Goal: Information Seeking & Learning: Learn about a topic

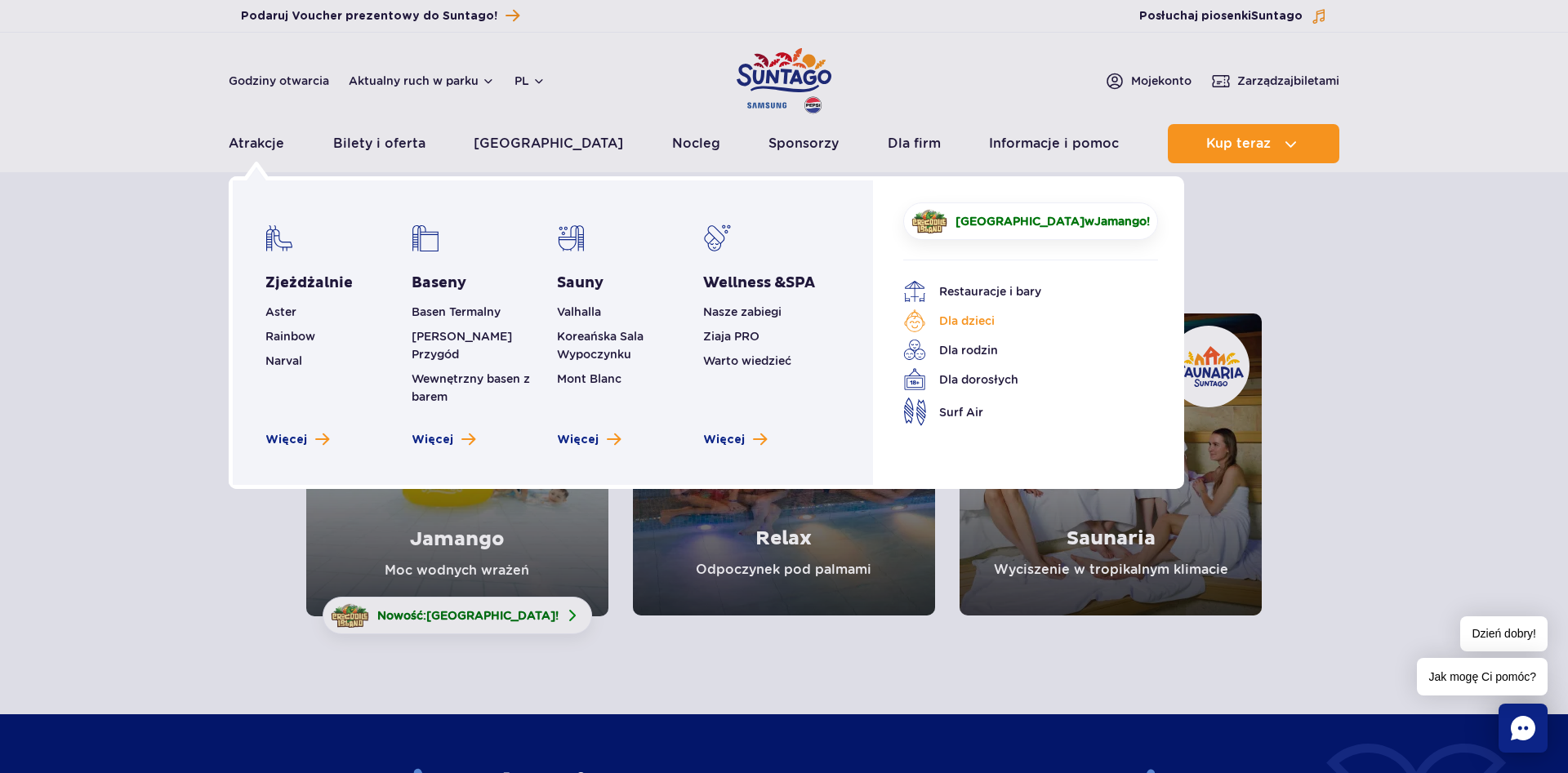
click at [974, 325] on link "Dla dzieci" at bounding box center [1018, 321] width 230 height 23
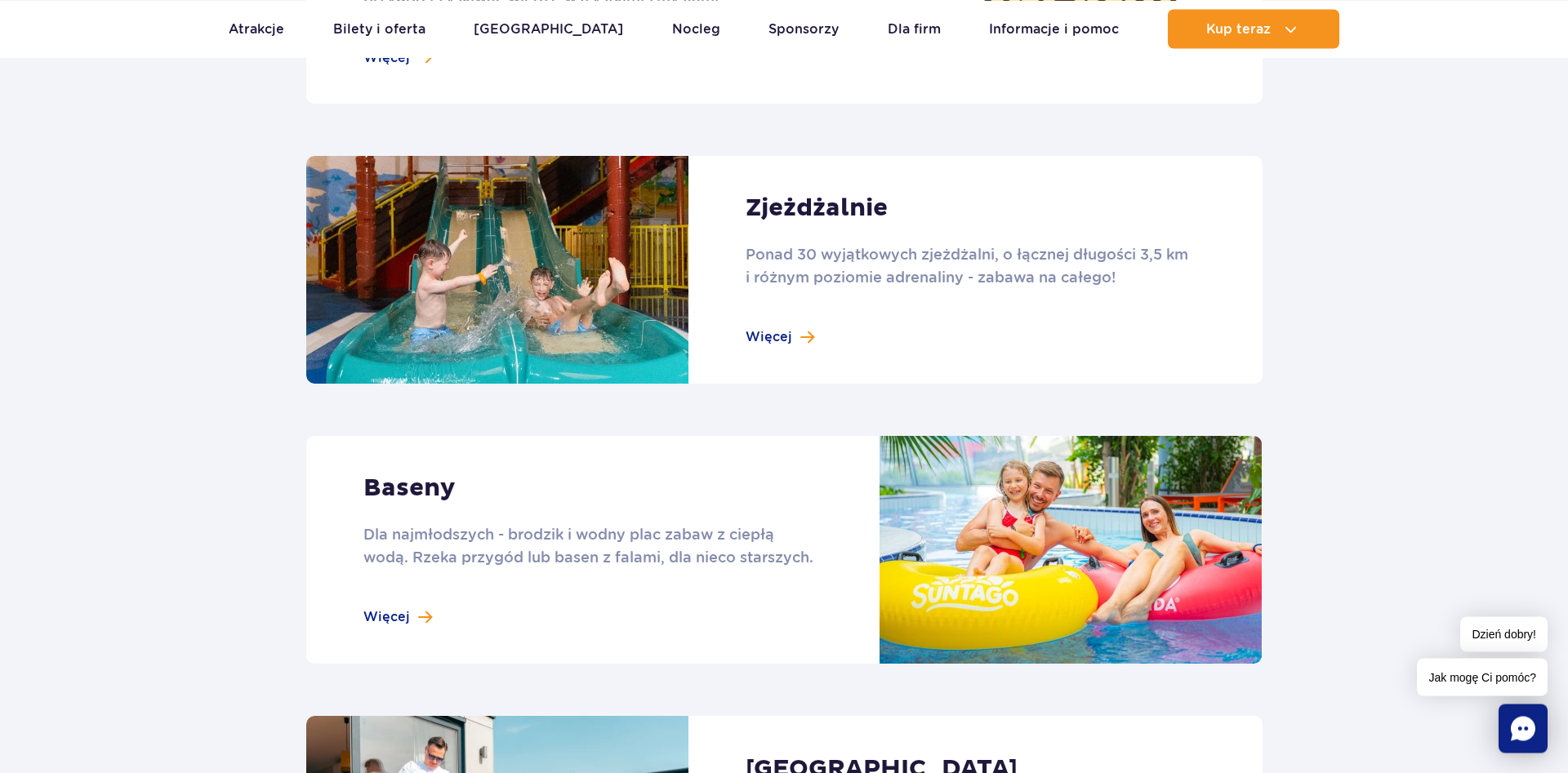
scroll to position [1249, 0]
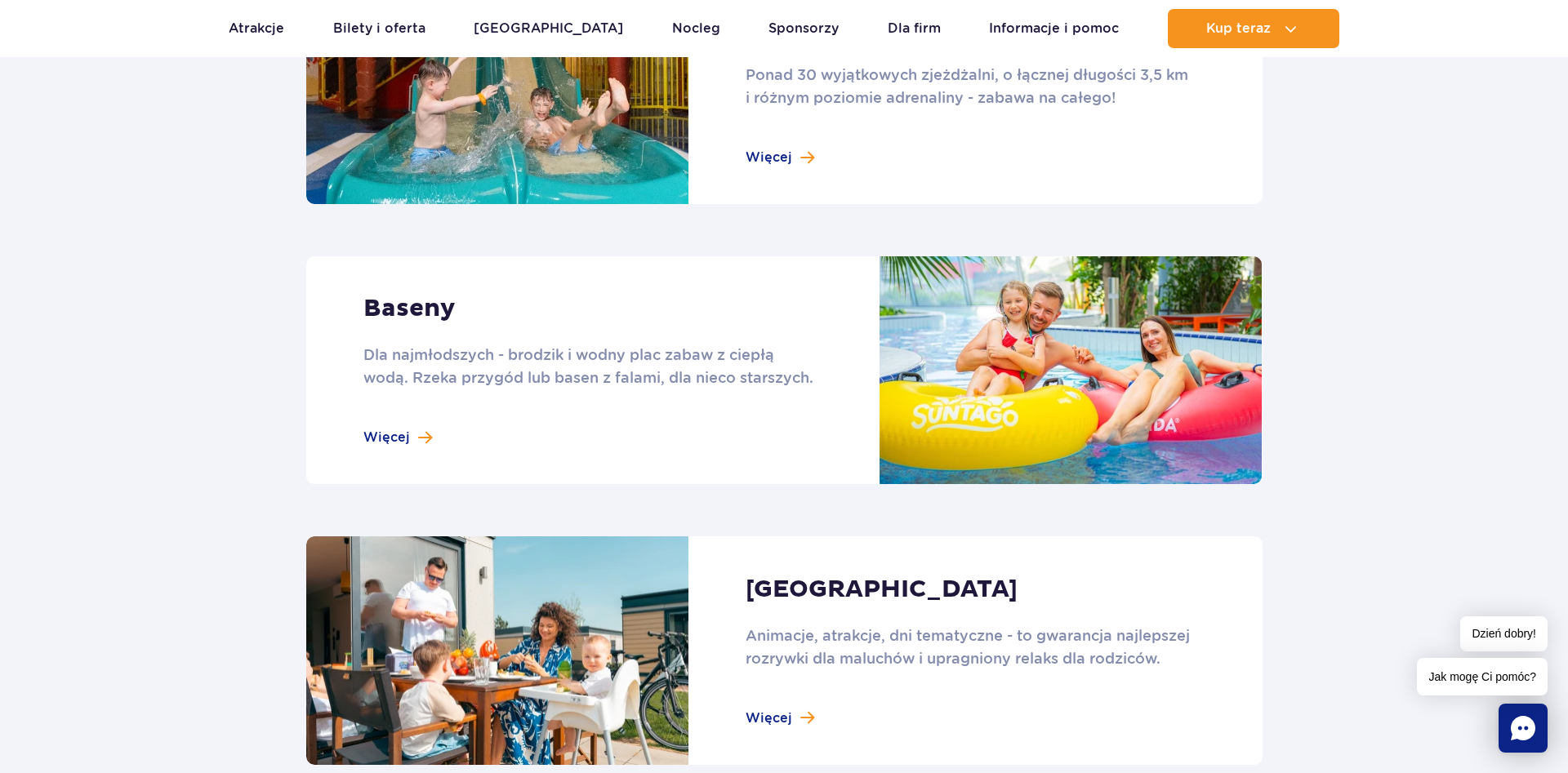
click at [398, 442] on link at bounding box center [784, 370] width 956 height 228
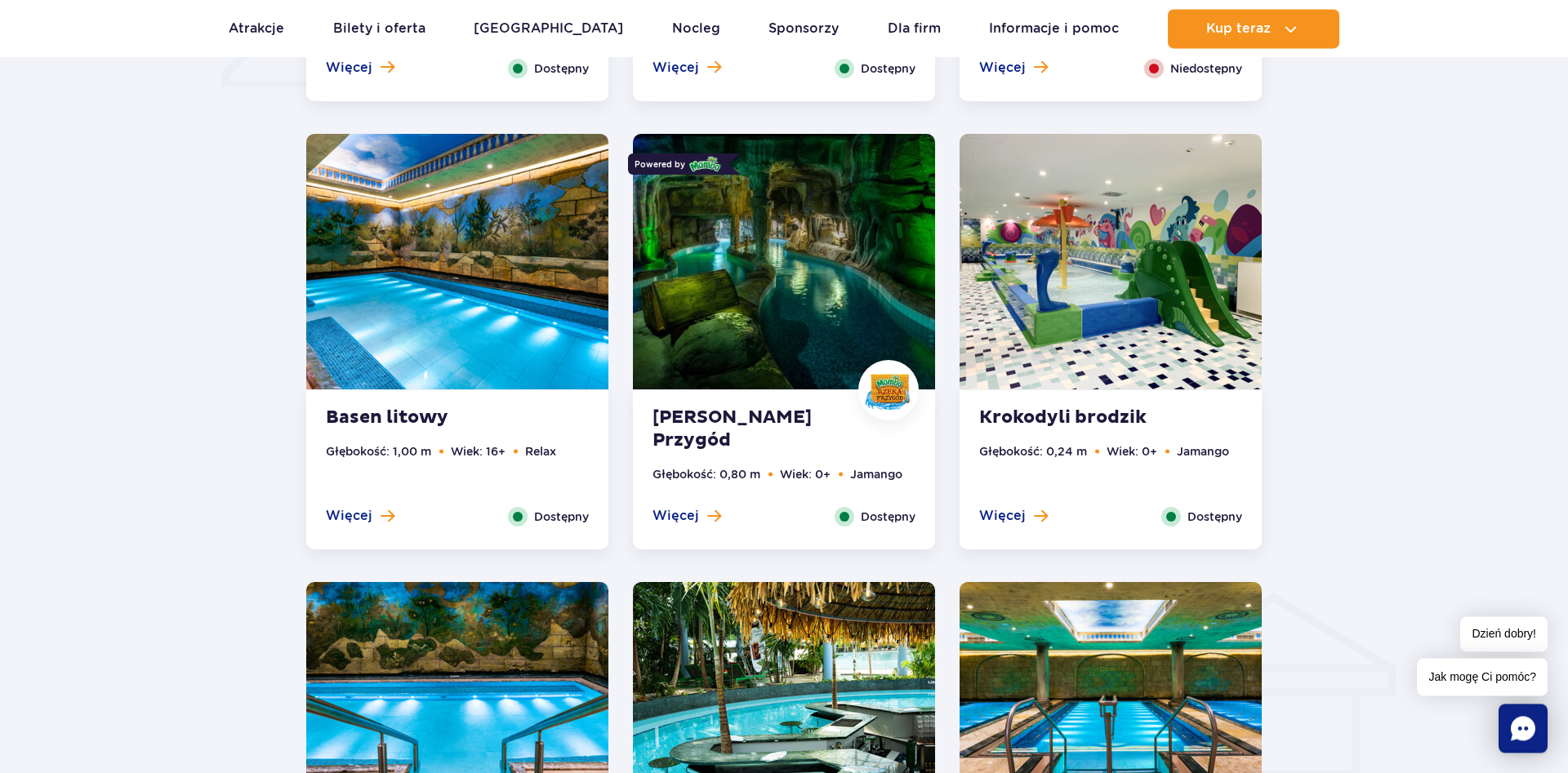
scroll to position [1665, 0]
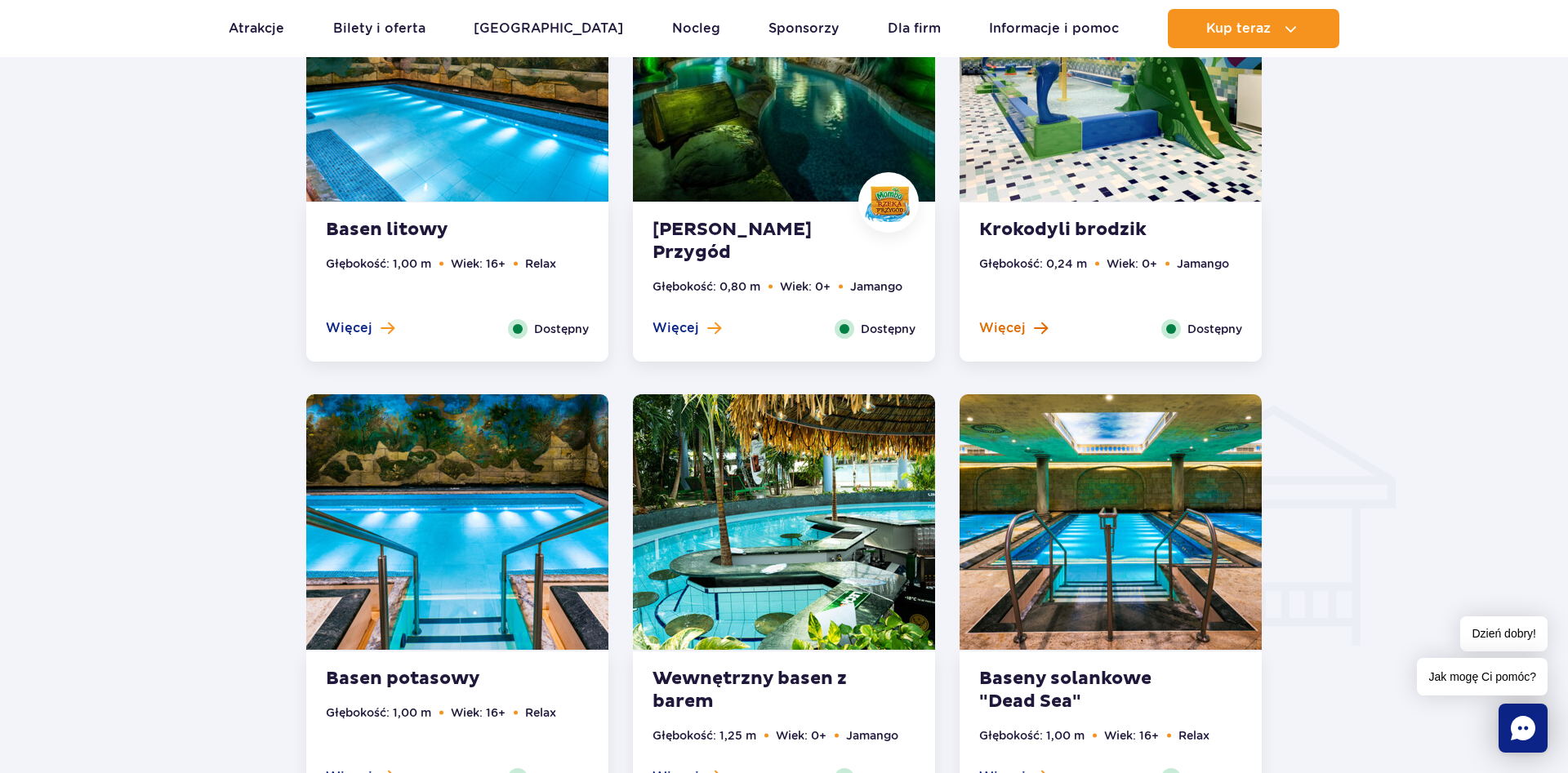
click at [1020, 323] on span "Więcej" at bounding box center [1002, 328] width 46 height 18
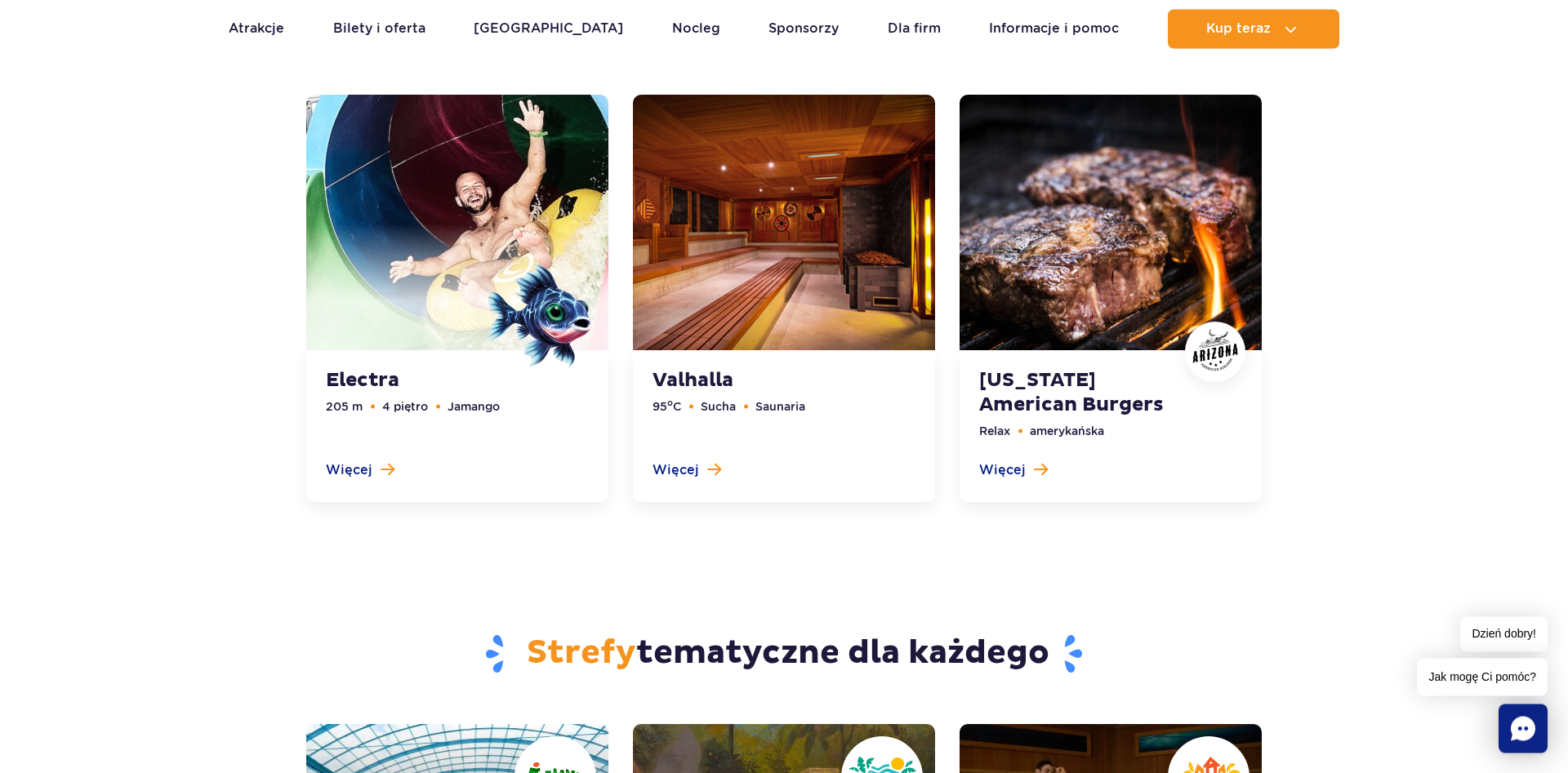
scroll to position [4713, 0]
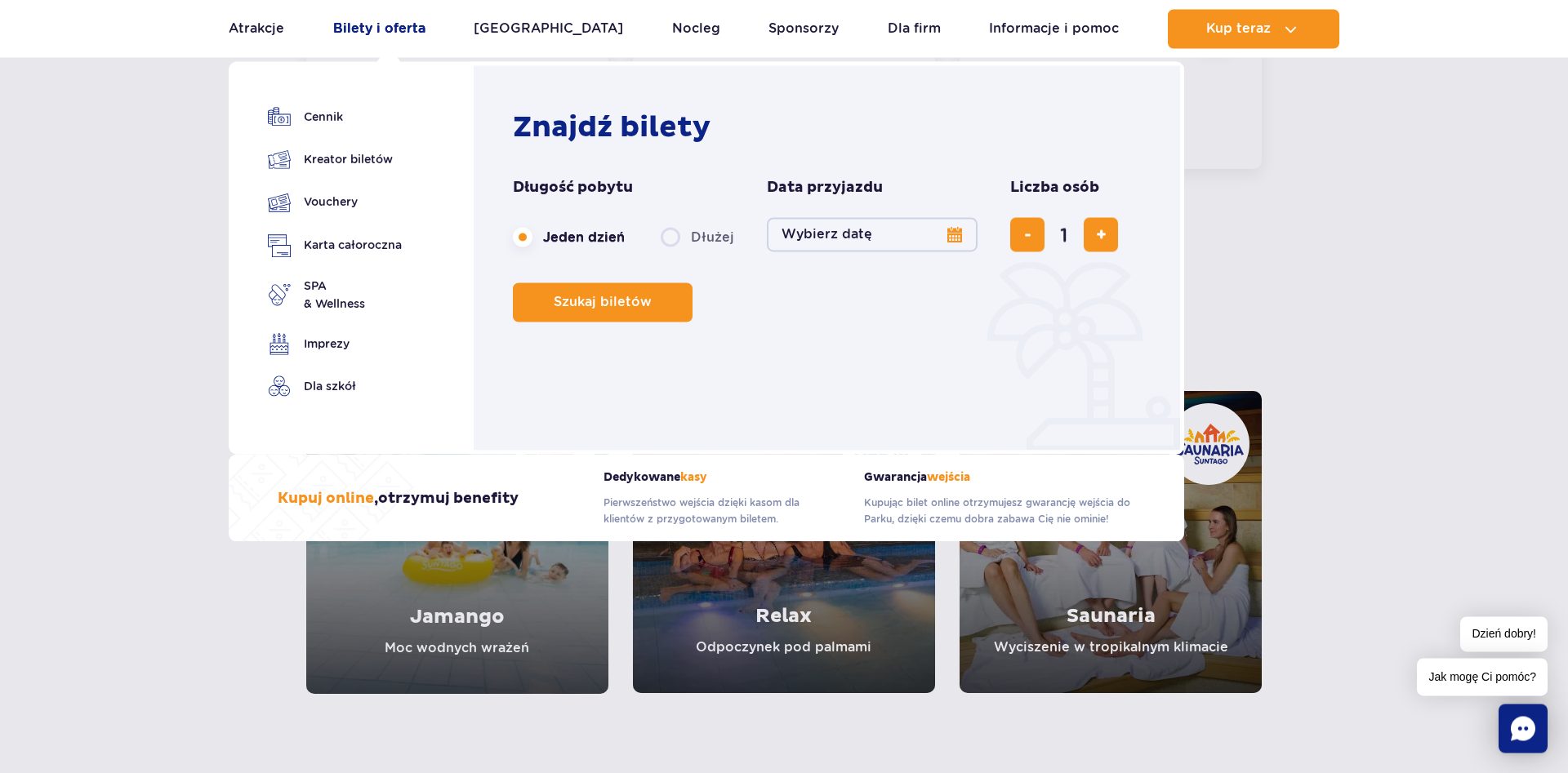
click at [382, 21] on link "Bilety i oferta" at bounding box center [379, 28] width 93 height 39
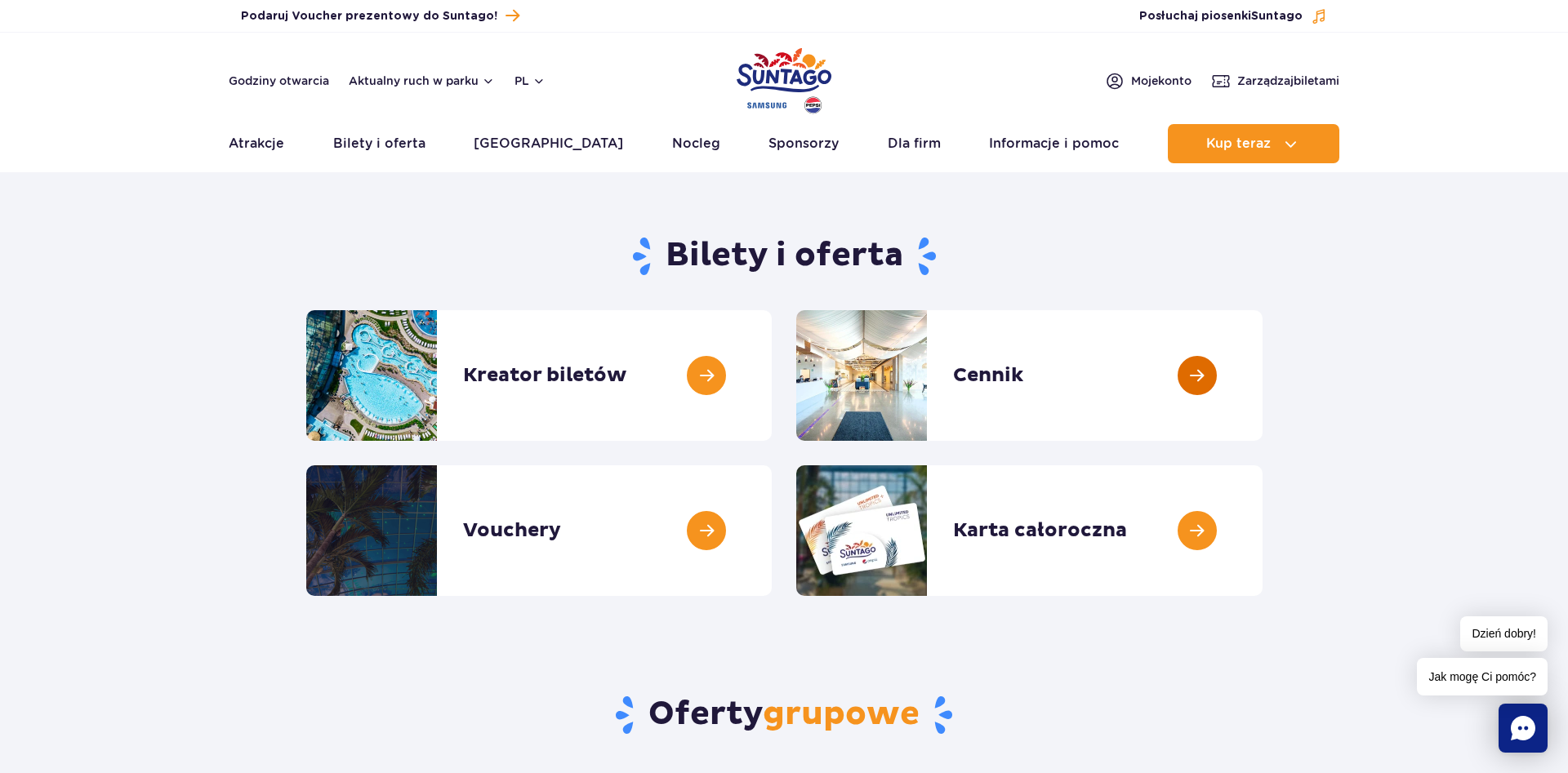
click at [1262, 367] on link at bounding box center [1262, 376] width 0 height 130
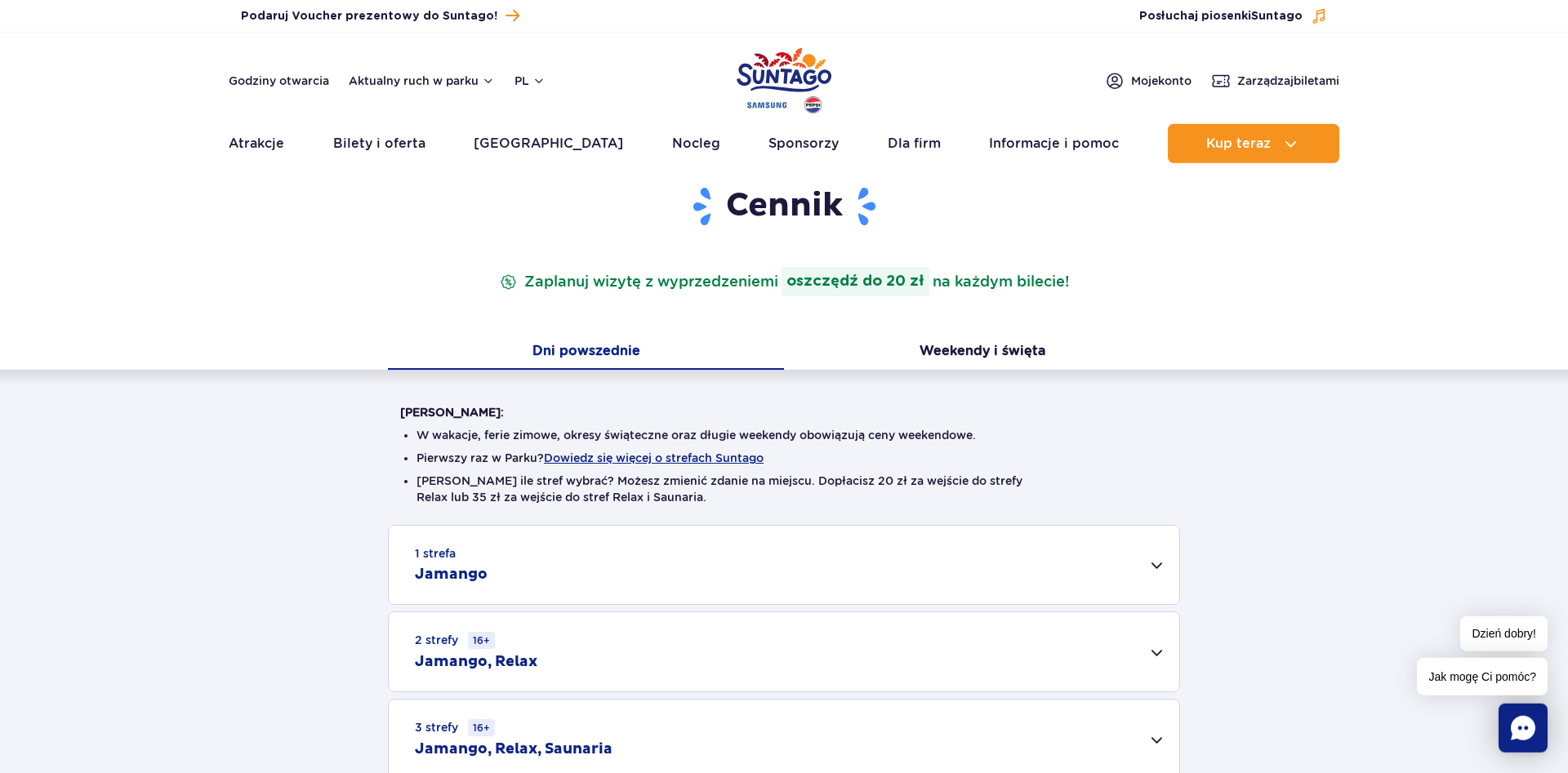
scroll to position [249, 0]
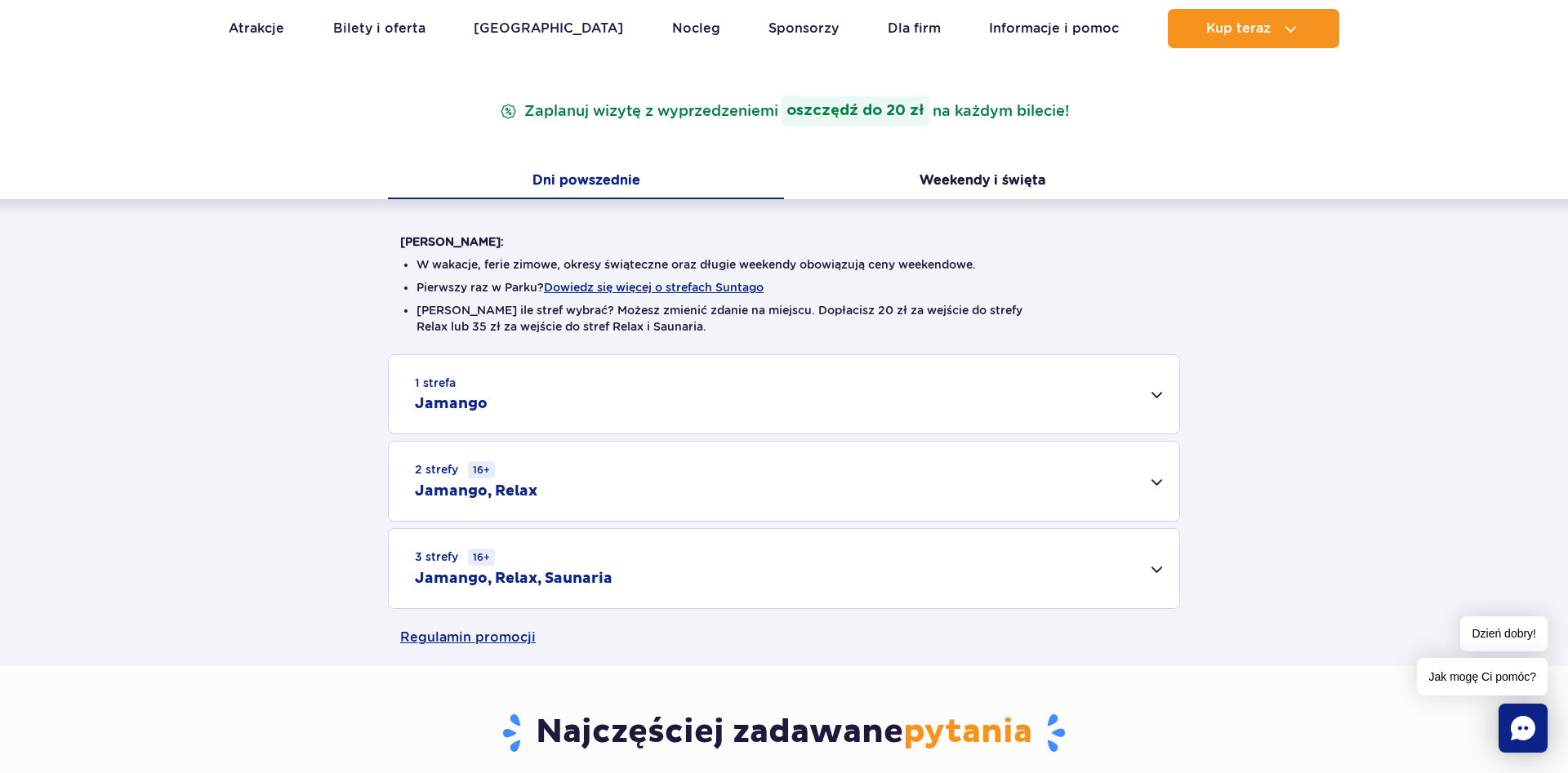
click at [1133, 396] on div "1 strefa Jamango" at bounding box center [783, 394] width 791 height 78
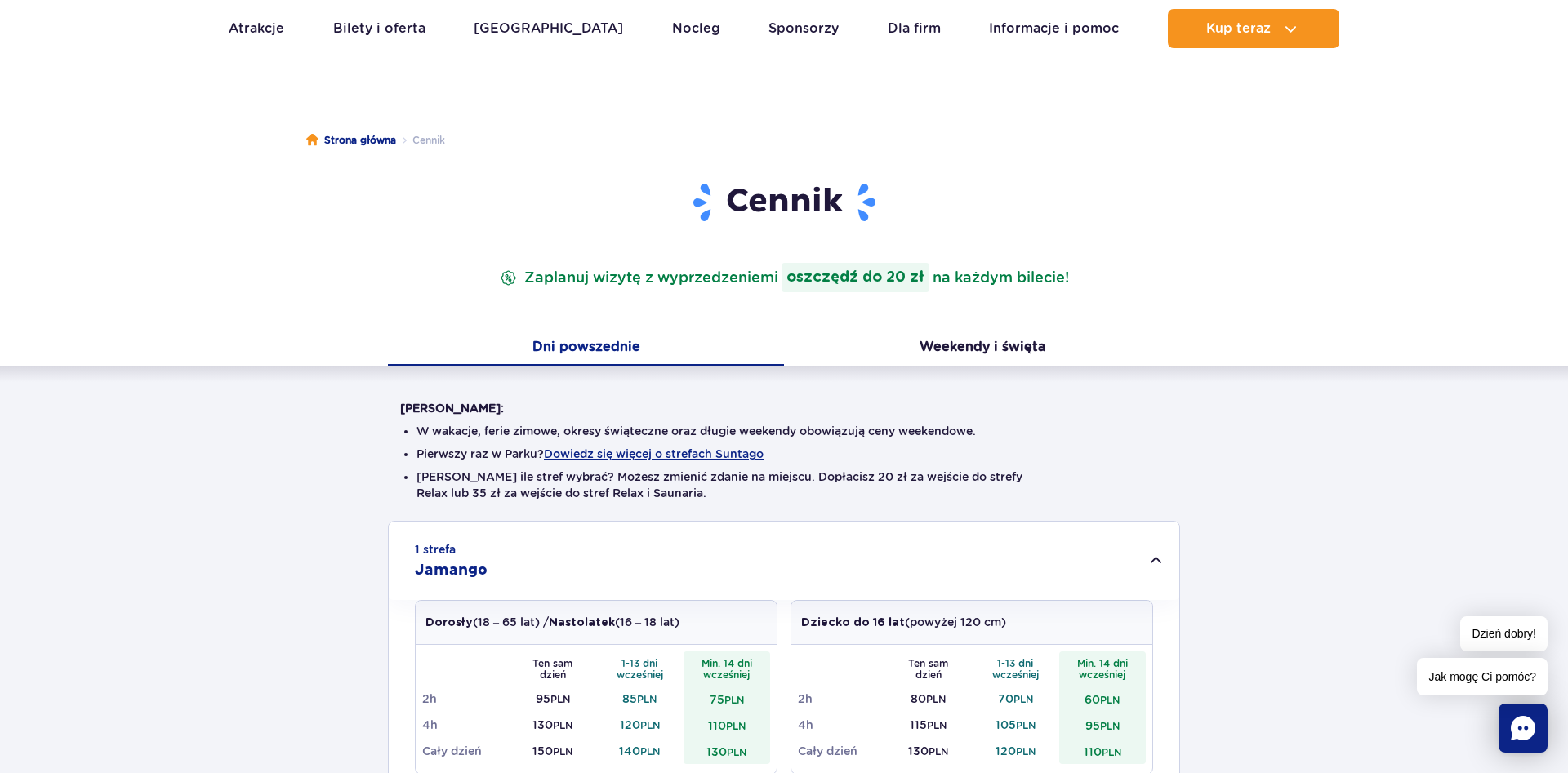
scroll to position [0, 0]
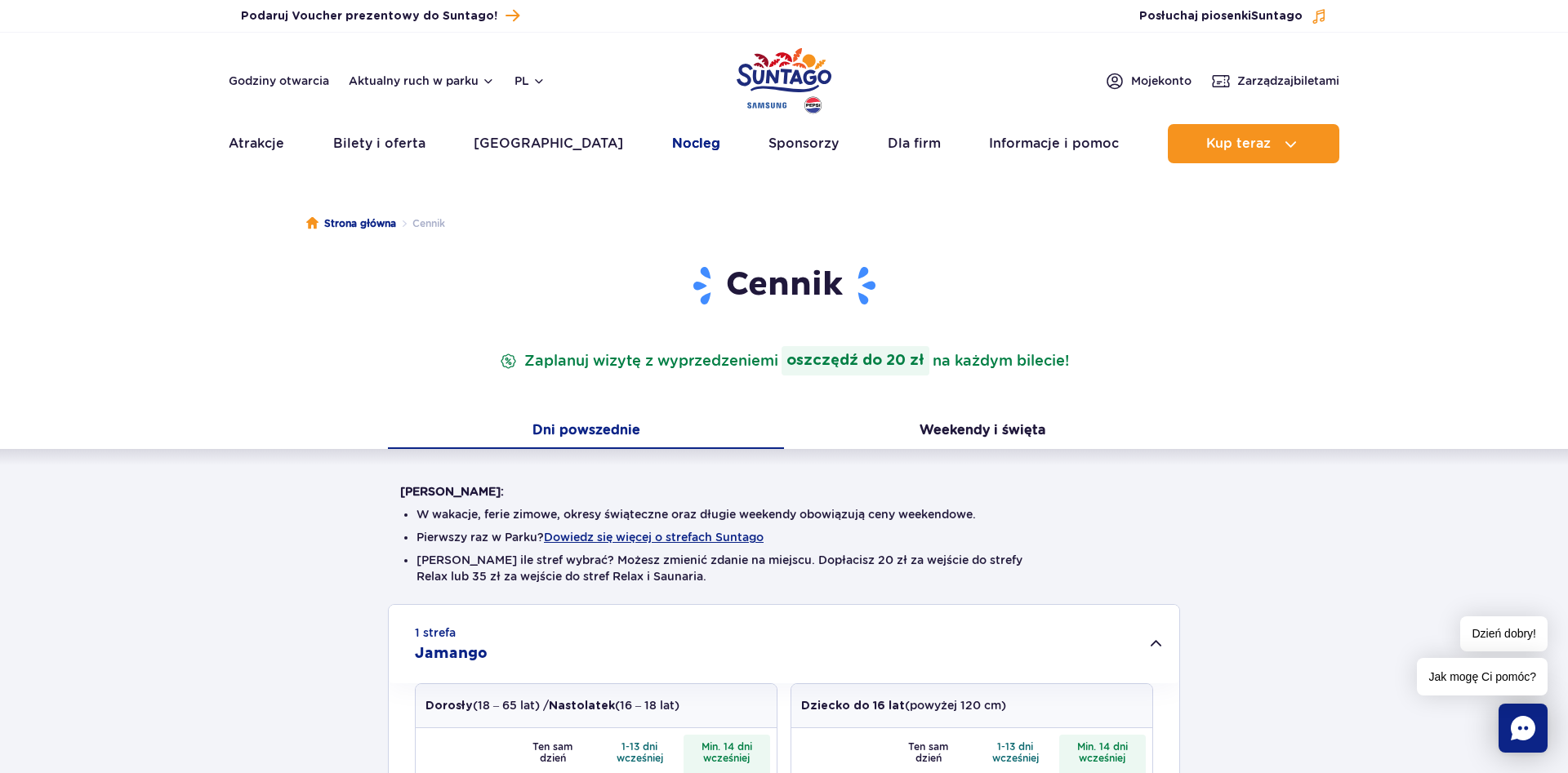
click at [672, 156] on link "Nocleg" at bounding box center [696, 143] width 48 height 39
